Goal: Task Accomplishment & Management: Use online tool/utility

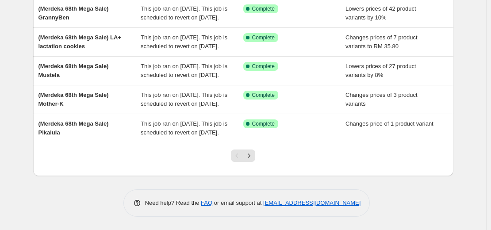
scroll to position [314, 0]
click at [250, 154] on icon "Next" at bounding box center [249, 155] width 9 height 9
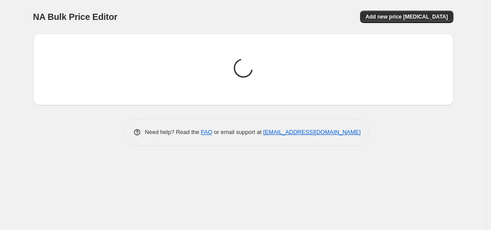
scroll to position [0, 0]
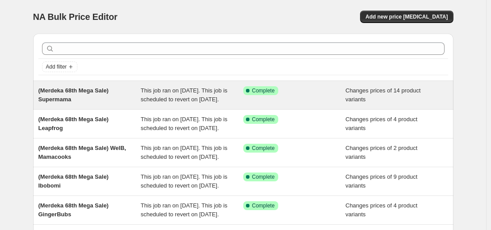
click at [187, 103] on span "This job ran on [DATE]. This job is scheduled to revert on [DATE]." at bounding box center [184, 94] width 87 height 15
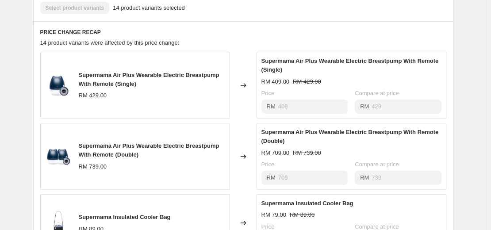
scroll to position [354, 0]
